Goal: Transaction & Acquisition: Purchase product/service

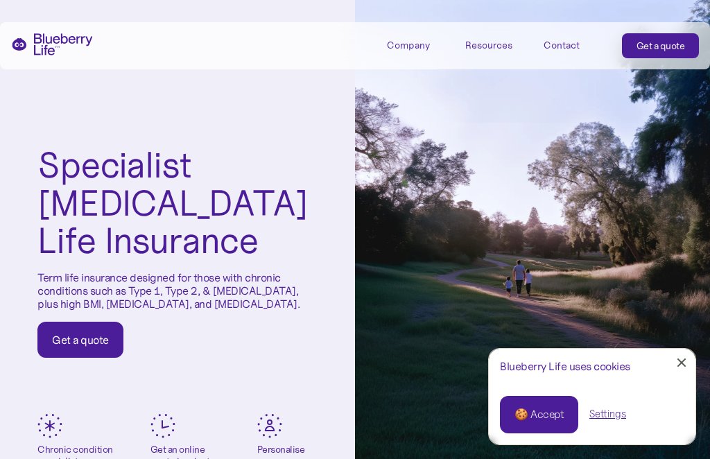
click at [685, 361] on link "Close Cookie Popup" at bounding box center [681, 363] width 28 height 28
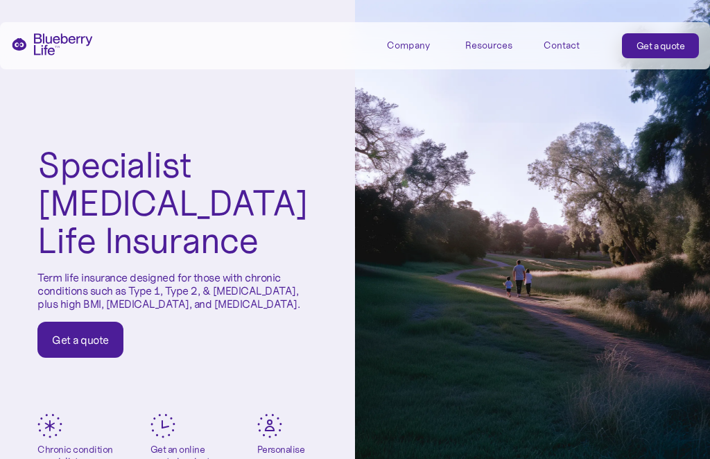
click at [664, 56] on link "Get a quote" at bounding box center [661, 45] width 78 height 25
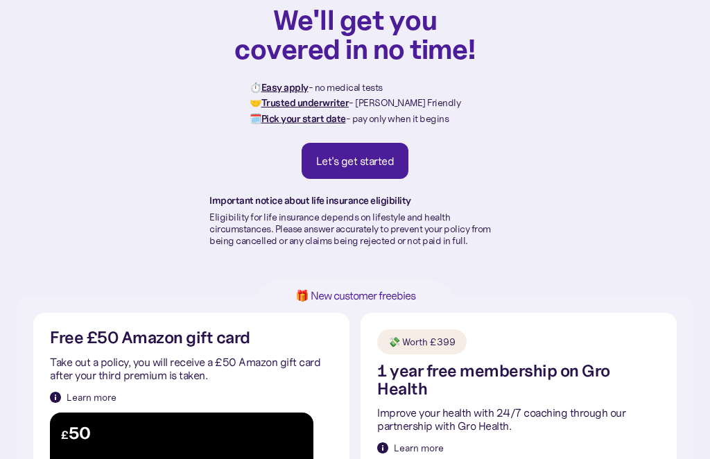
scroll to position [76, 0]
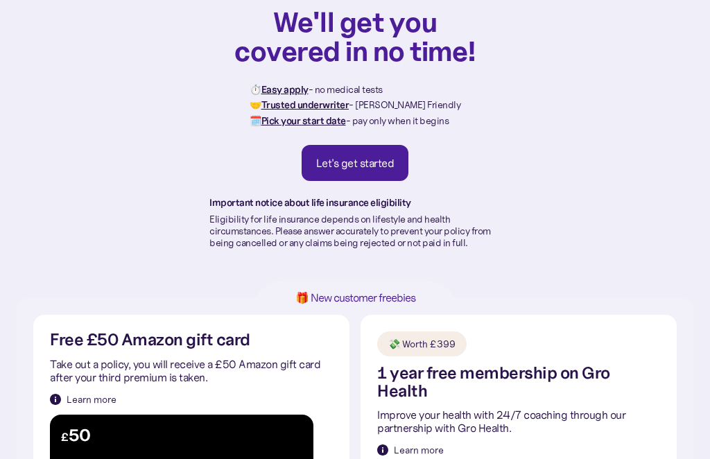
click at [357, 169] on link "Let's get started" at bounding box center [354, 163] width 107 height 36
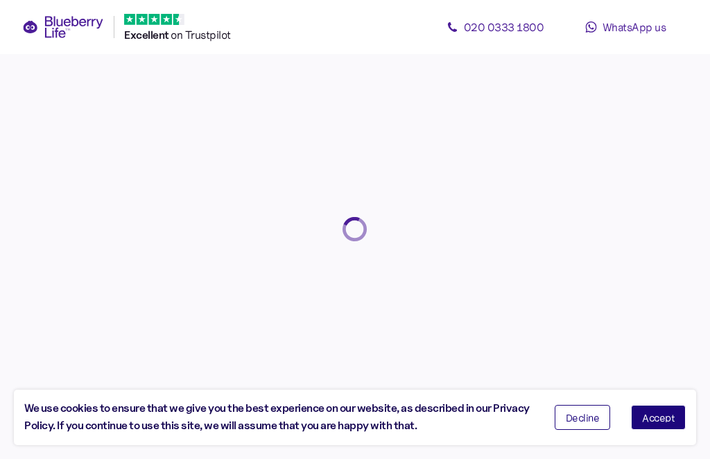
click at [669, 419] on span "Accept" at bounding box center [658, 417] width 33 height 10
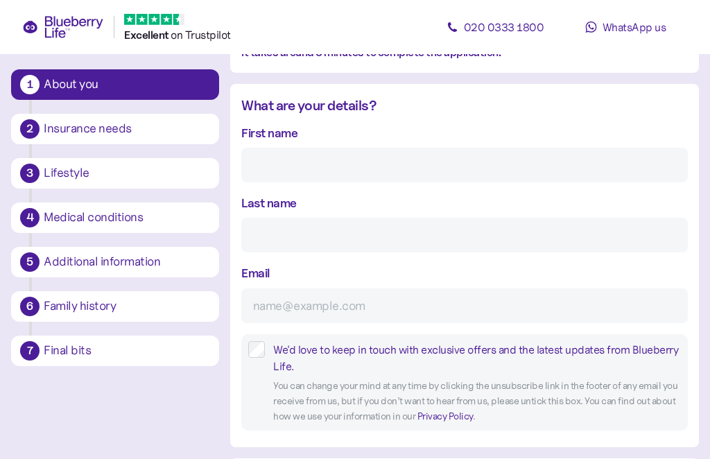
scroll to position [142, 0]
click at [82, 222] on div "Medical conditions" at bounding box center [127, 217] width 166 height 12
